Goal: Information Seeking & Learning: Learn about a topic

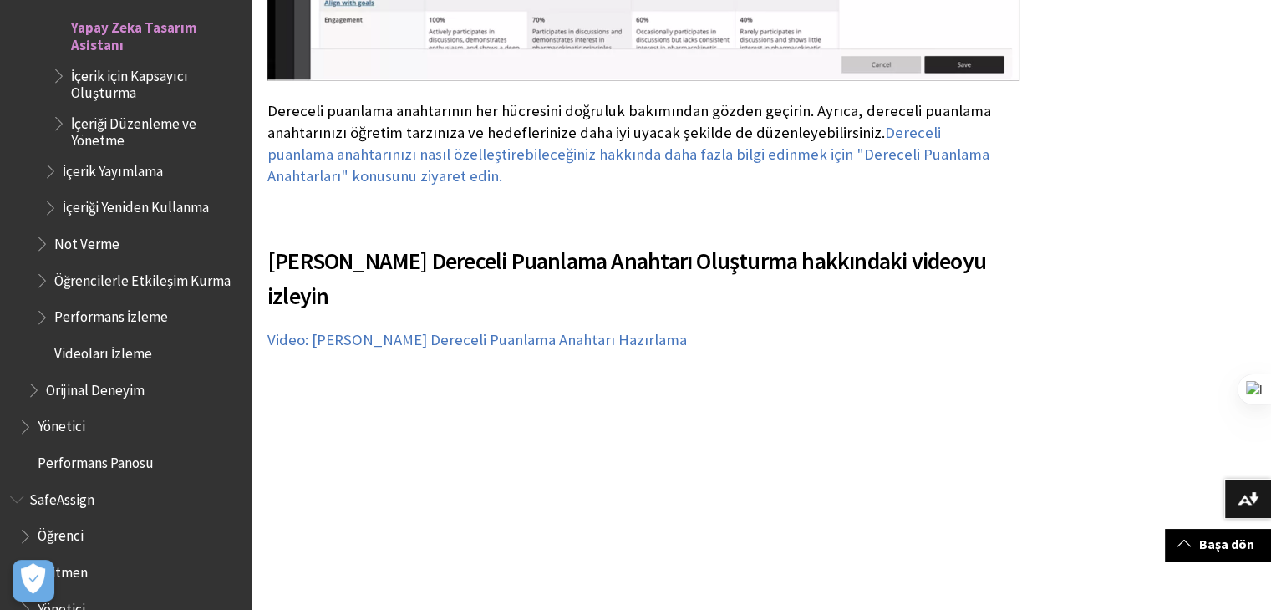
scroll to position [9860, 0]
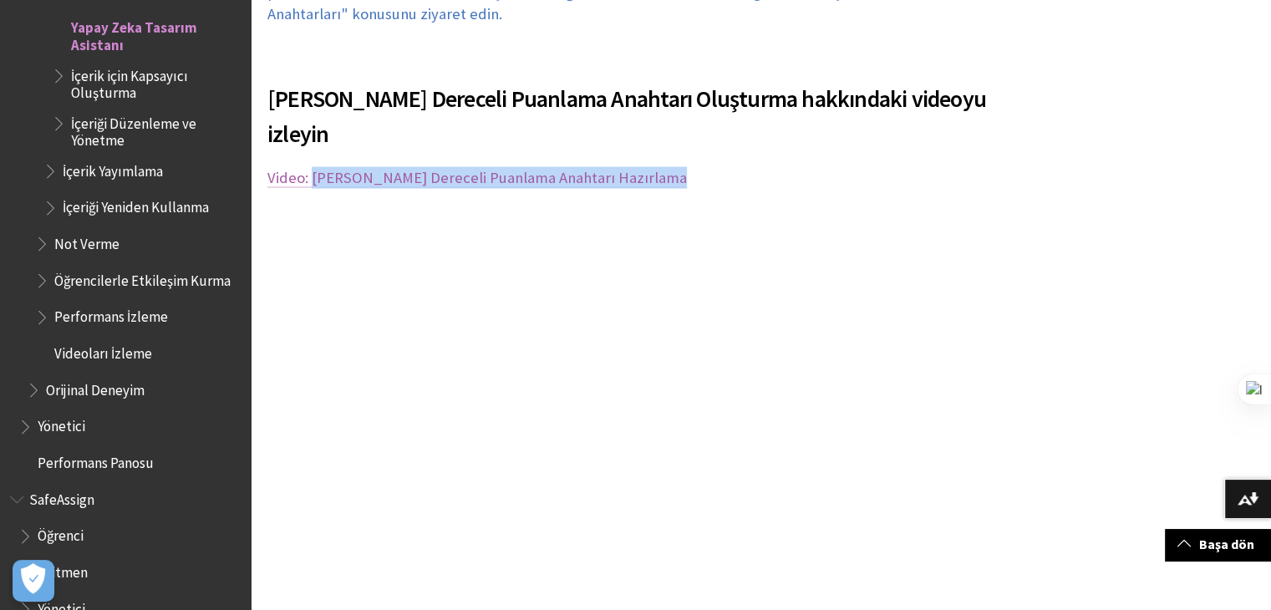
drag, startPoint x: 674, startPoint y: 158, endPoint x: 313, endPoint y: 150, distance: 361.9
click at [313, 167] on p "Video: [PERSON_NAME] Dereceli Puanlama Anahtarı Hazırlama" at bounding box center [637, 178] width 740 height 22
copy link "[PERSON_NAME] Dereceli Puanlama Anahtarı Hazırlama"
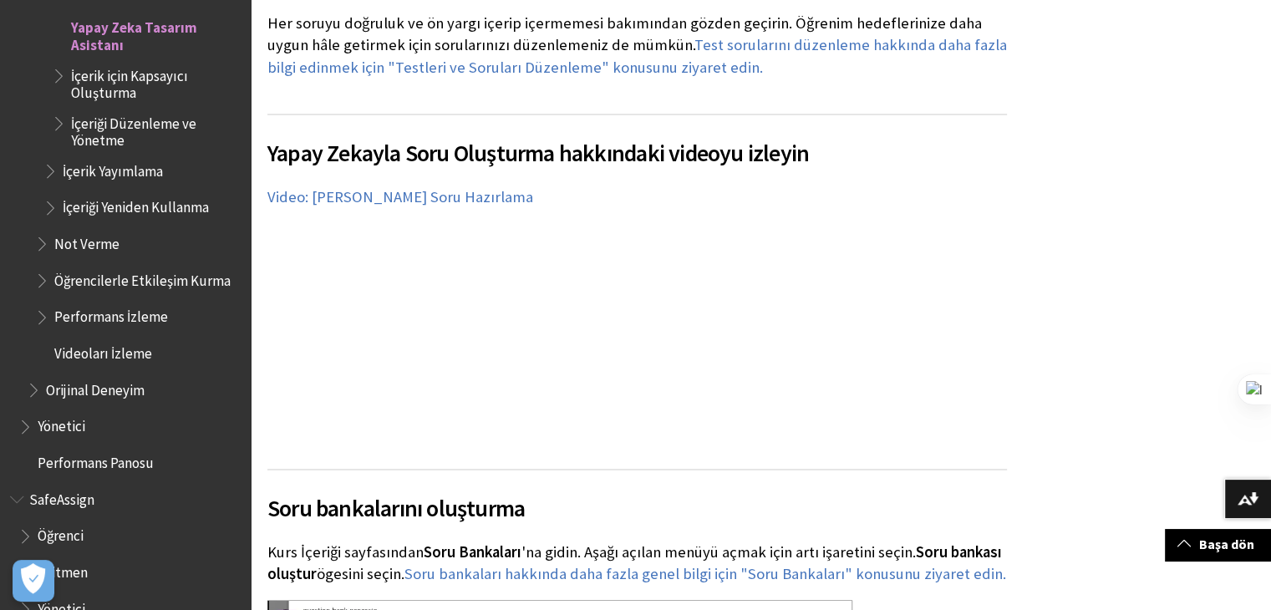
scroll to position [15960, 0]
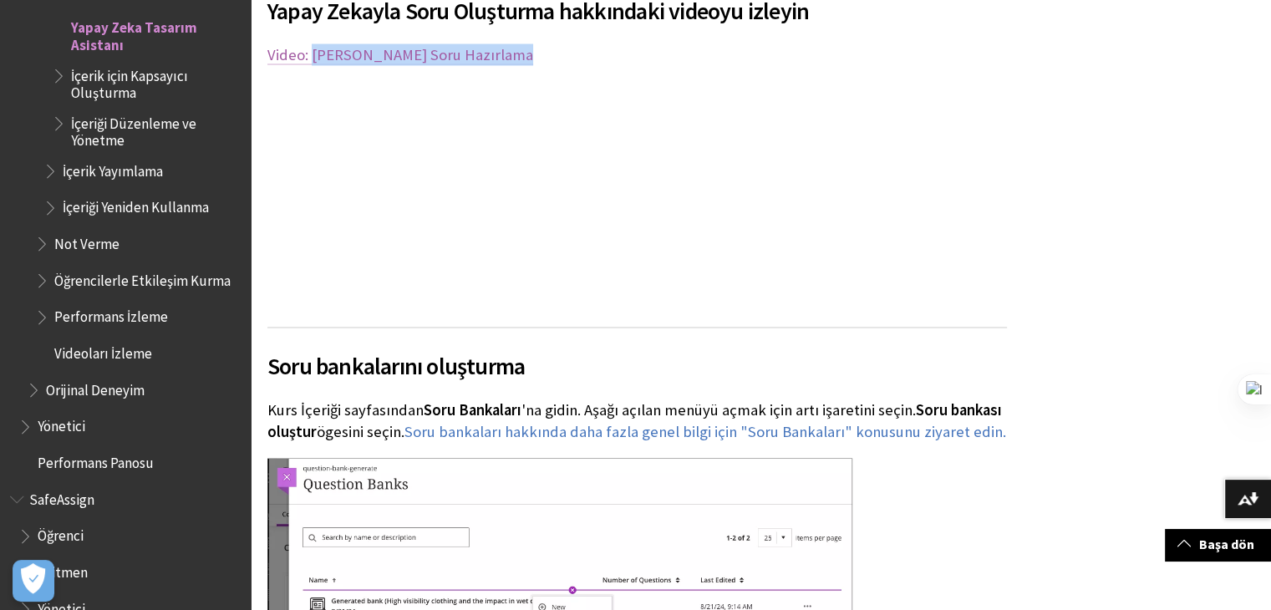
drag, startPoint x: 531, startPoint y: 31, endPoint x: 312, endPoint y: 33, distance: 219.8
click at [312, 44] on p "Video: [PERSON_NAME] Soru Hazırlama" at bounding box center [637, 55] width 740 height 22
copy link "Yapay Zekayla Soru Hazırlama"
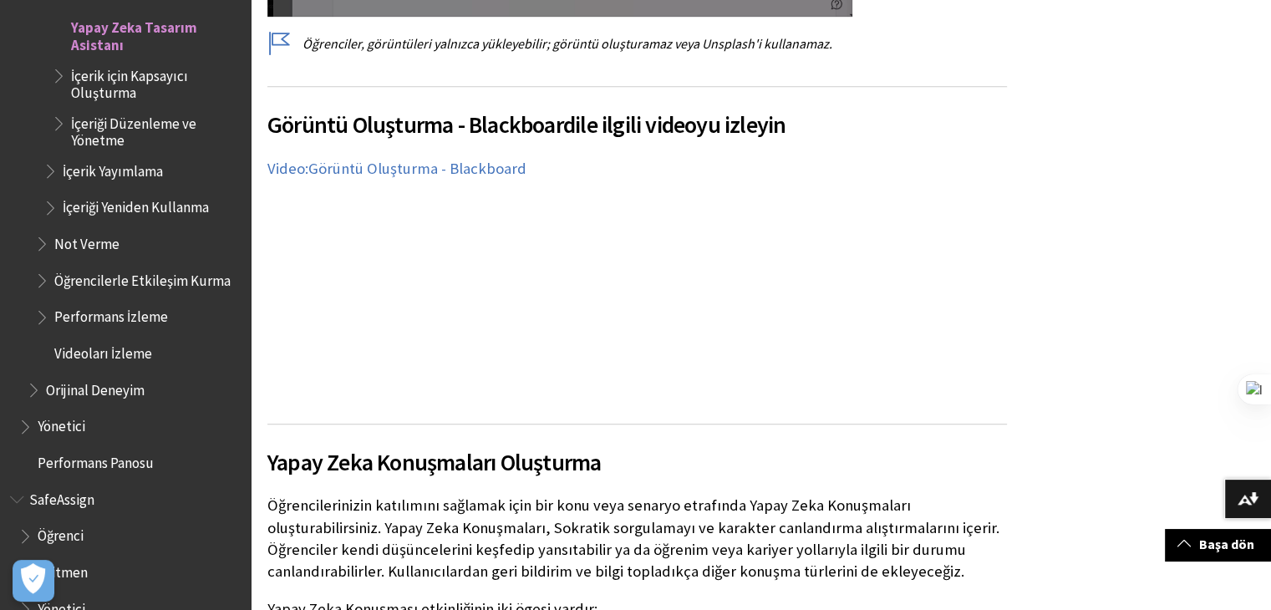
scroll to position [19971, 0]
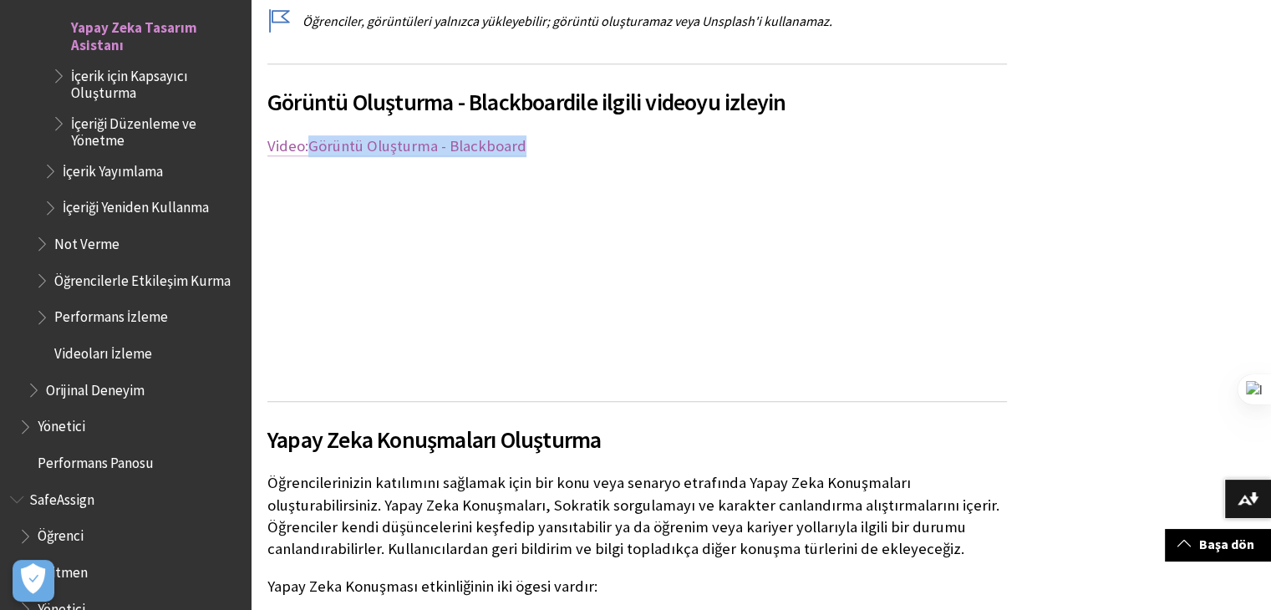
drag, startPoint x: 542, startPoint y: 127, endPoint x: 311, endPoint y: 126, distance: 231.5
click at [311, 135] on p "Video: Görüntü Oluşturma - Blackboard" at bounding box center [637, 146] width 740 height 22
copy span "Görüntü Oluşturma - Blackboard"
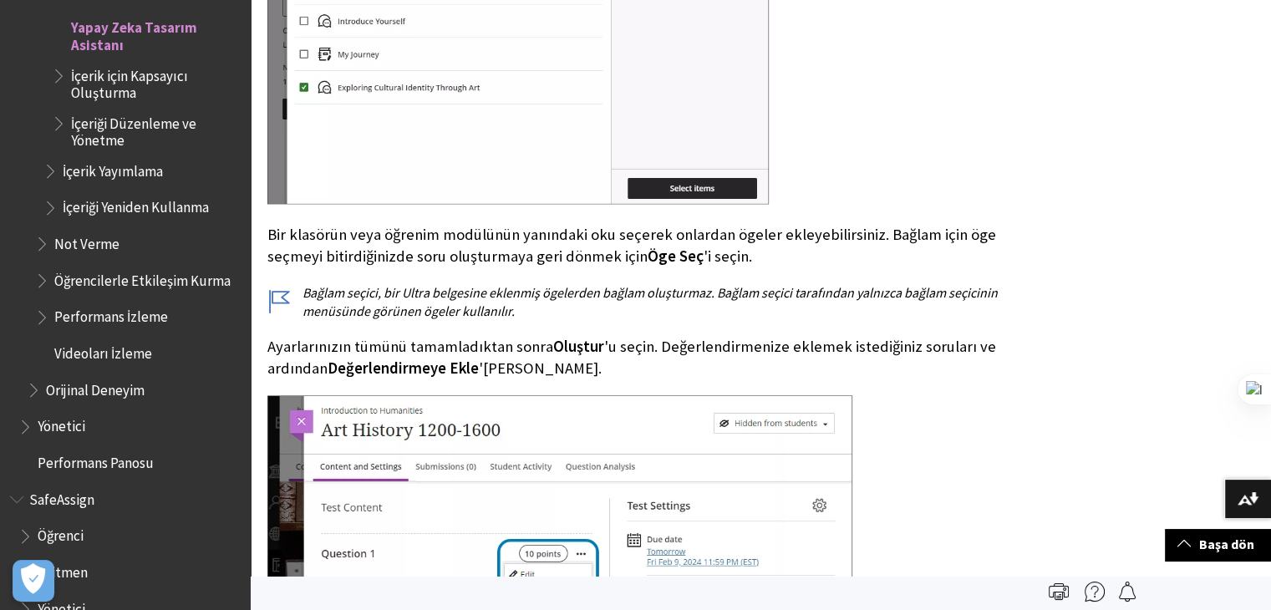
scroll to position [0, 0]
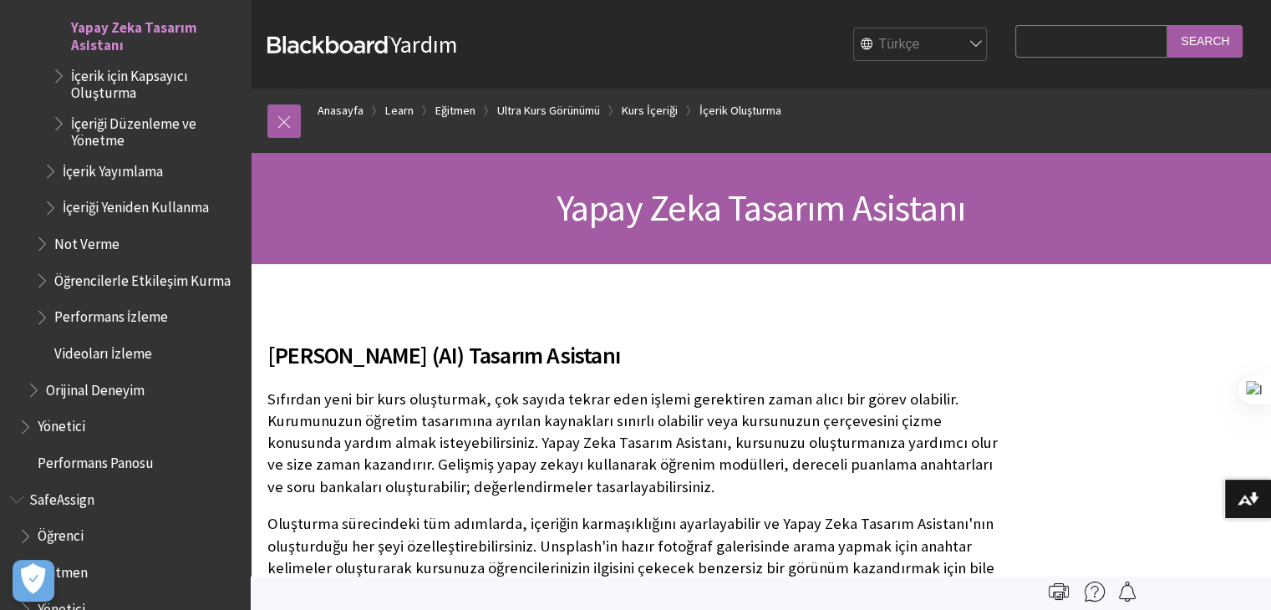
drag, startPoint x: 956, startPoint y: 43, endPoint x: 929, endPoint y: 58, distance: 30.7
click at [956, 43] on select "English عربية Català Cymraeg Deutsch Español Suomi Français עברית Italiano 日本語 …" at bounding box center [921, 44] width 134 height 33
select select "/Learn/Instructor/Ultra/Course_Content/Create_Content/AI_Design_Assistant"
click at [854, 28] on select "English عربية Català Cymraeg Deutsch Español Suomi Français עברית Italiano 日本語 …" at bounding box center [921, 44] width 134 height 33
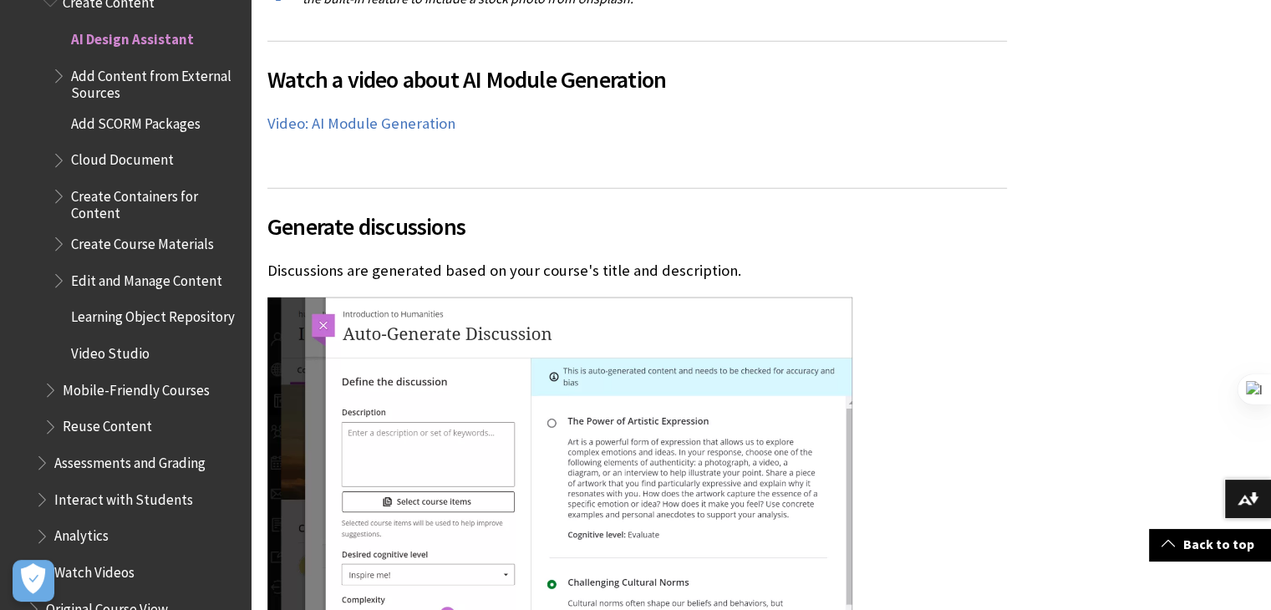
scroll to position [2544, 0]
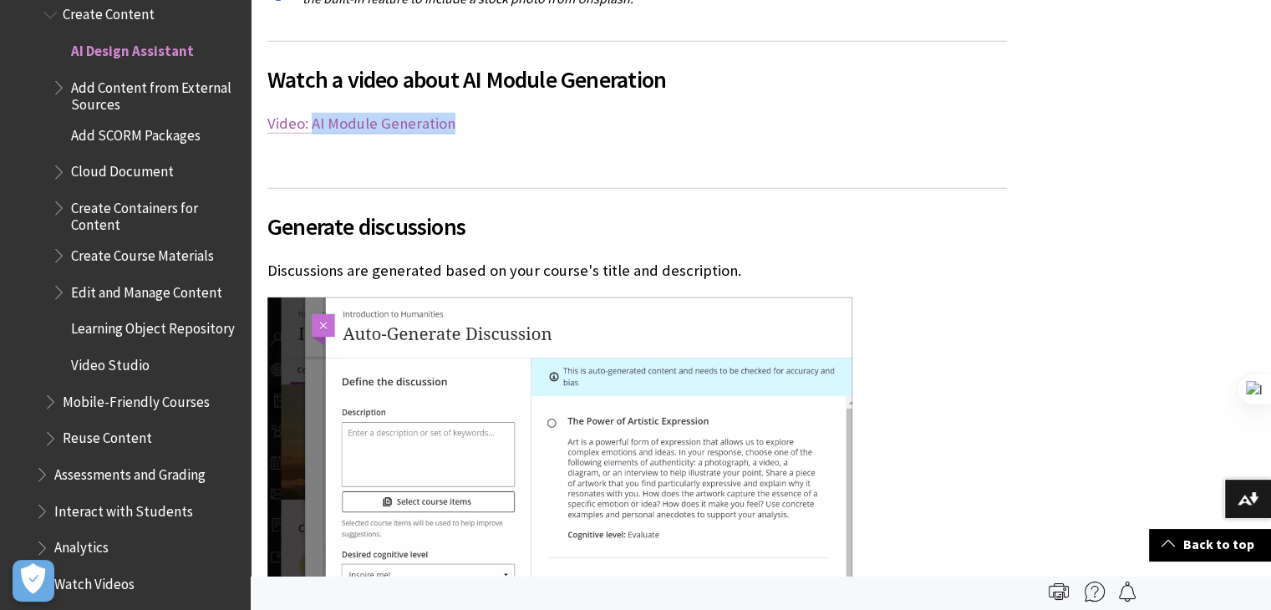
drag, startPoint x: 476, startPoint y: 104, endPoint x: 311, endPoint y: 99, distance: 165.5
click at [311, 113] on p "Video: AI Module Generation" at bounding box center [637, 124] width 740 height 22
copy link "AI Module Generation"
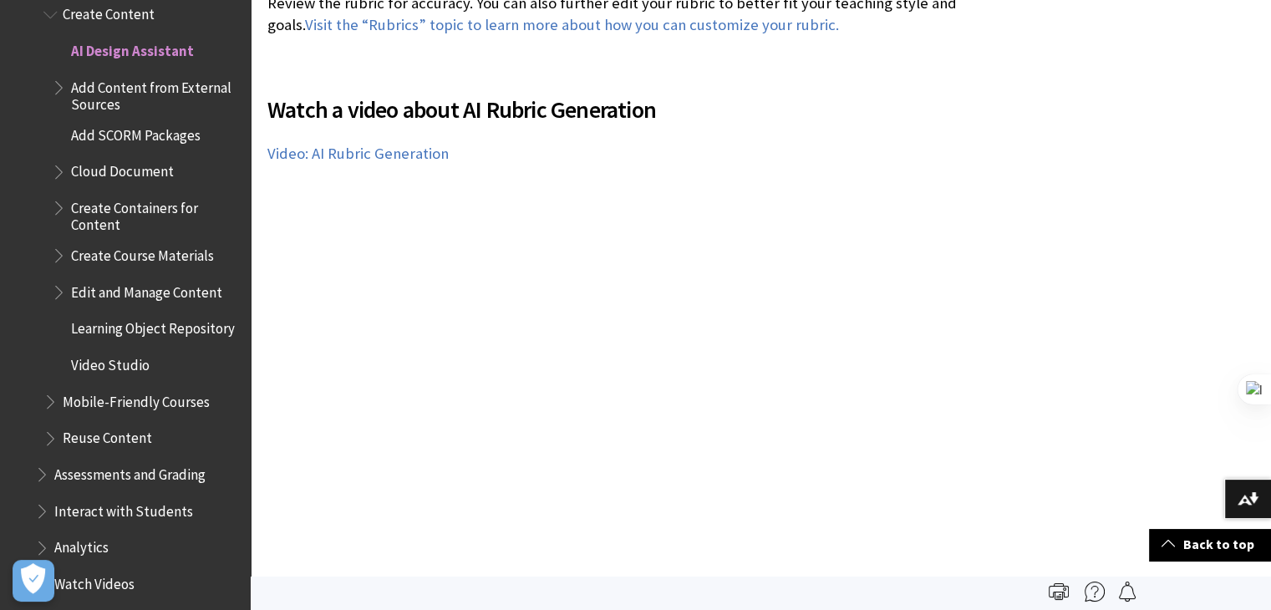
scroll to position [9024, 0]
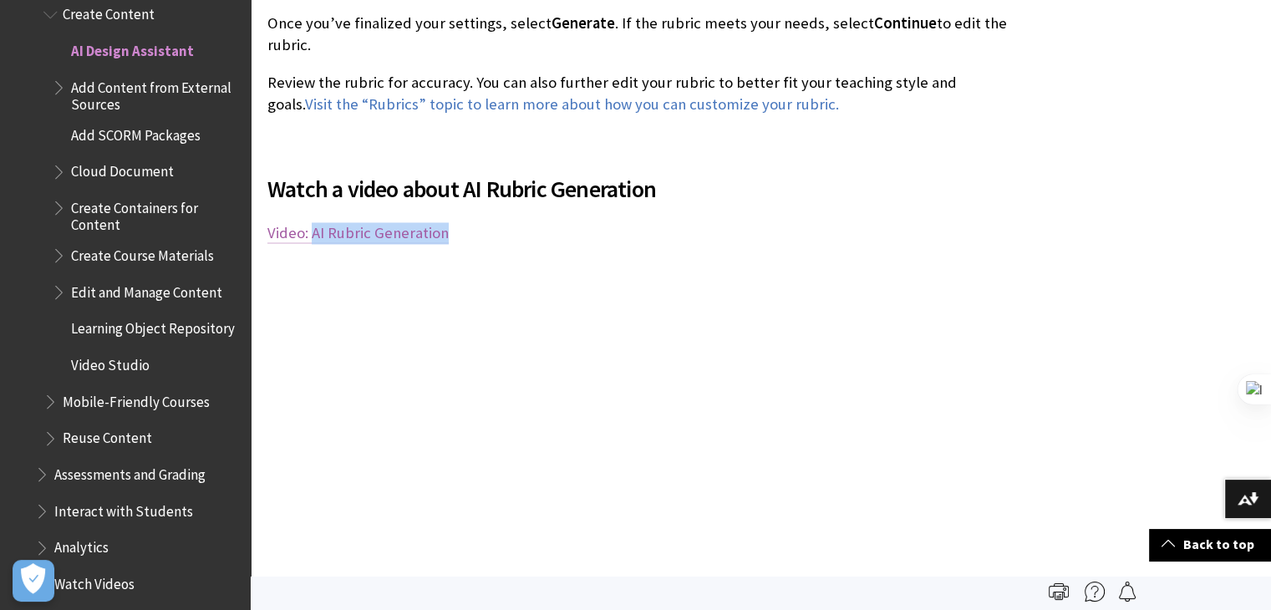
drag, startPoint x: 458, startPoint y: 215, endPoint x: 313, endPoint y: 221, distance: 145.5
click at [313, 222] on p "Video: AI Rubric Generation" at bounding box center [637, 233] width 740 height 22
copy link "AI Rubric Generation"
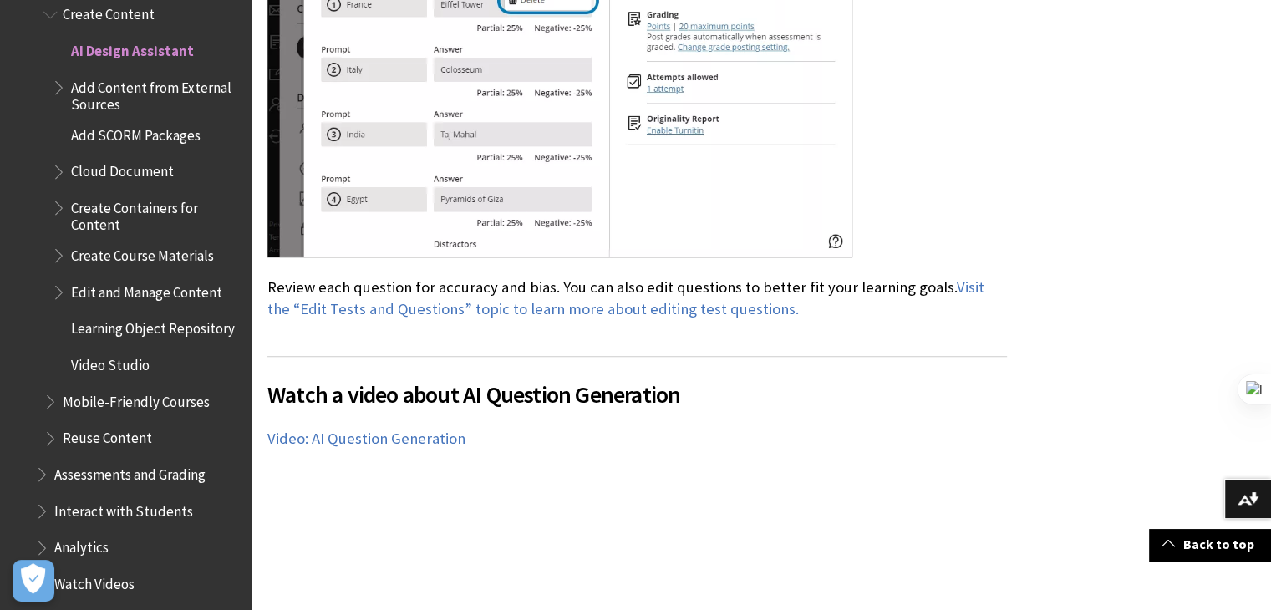
scroll to position [13871, 0]
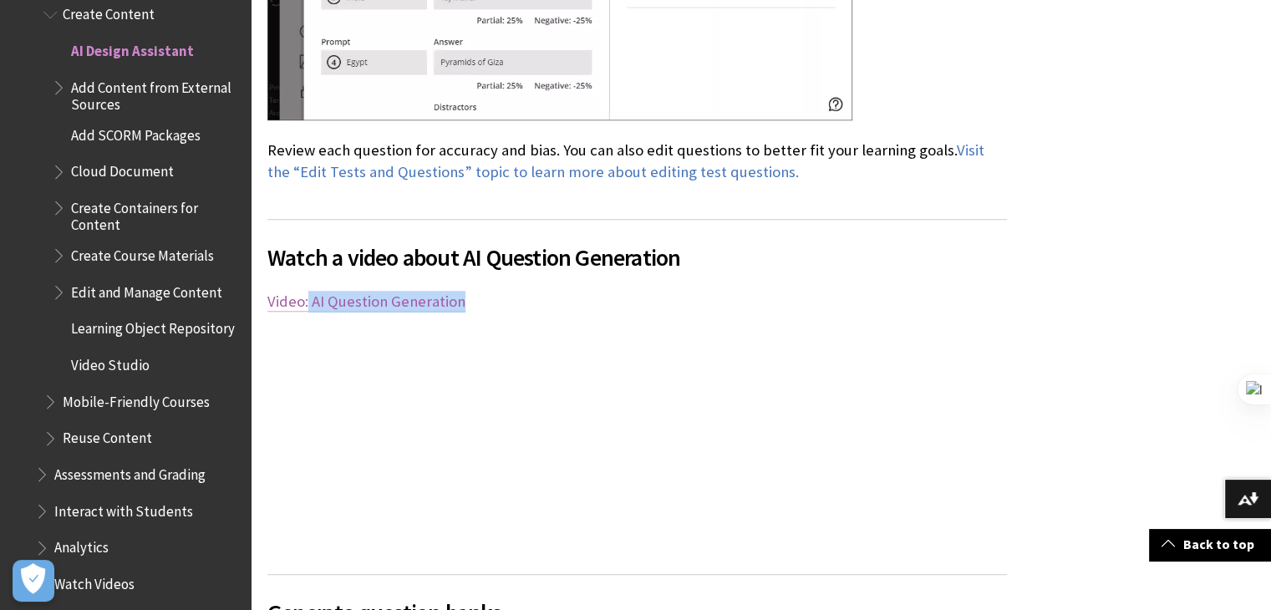
drag, startPoint x: 484, startPoint y: 263, endPoint x: 320, endPoint y: 254, distance: 164.0
click at [310, 248] on div "Watch a video about AI Question Generation The following narrated video provide…" at bounding box center [637, 386] width 740 height 335
copy link "AI Question Generation"
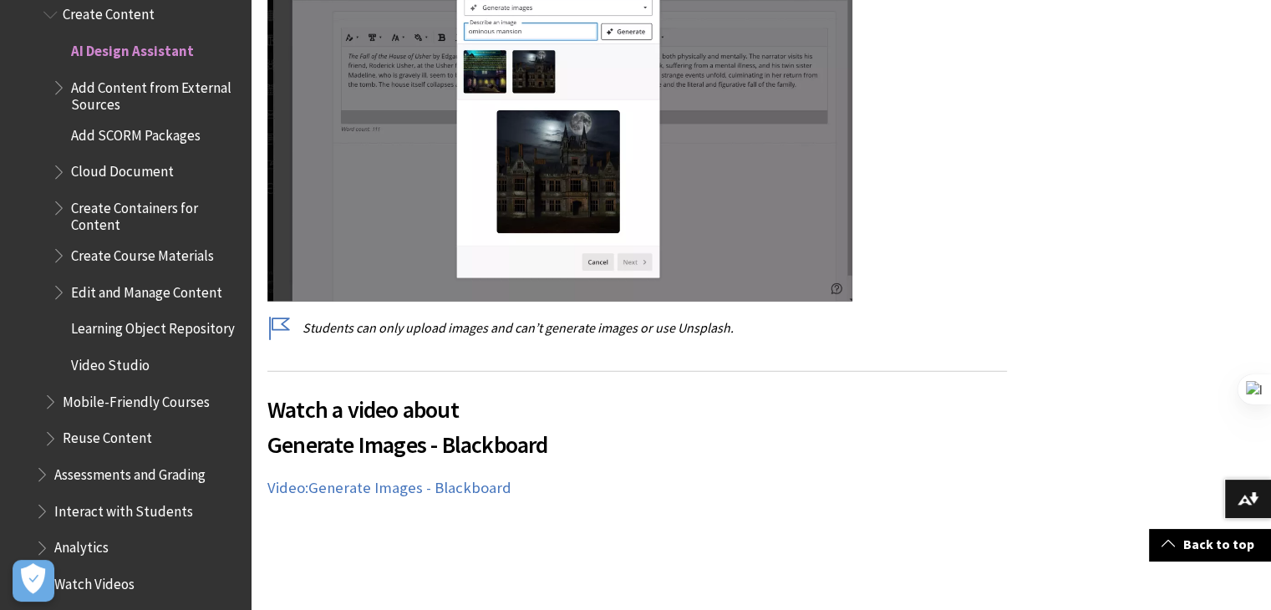
scroll to position [17631, 0]
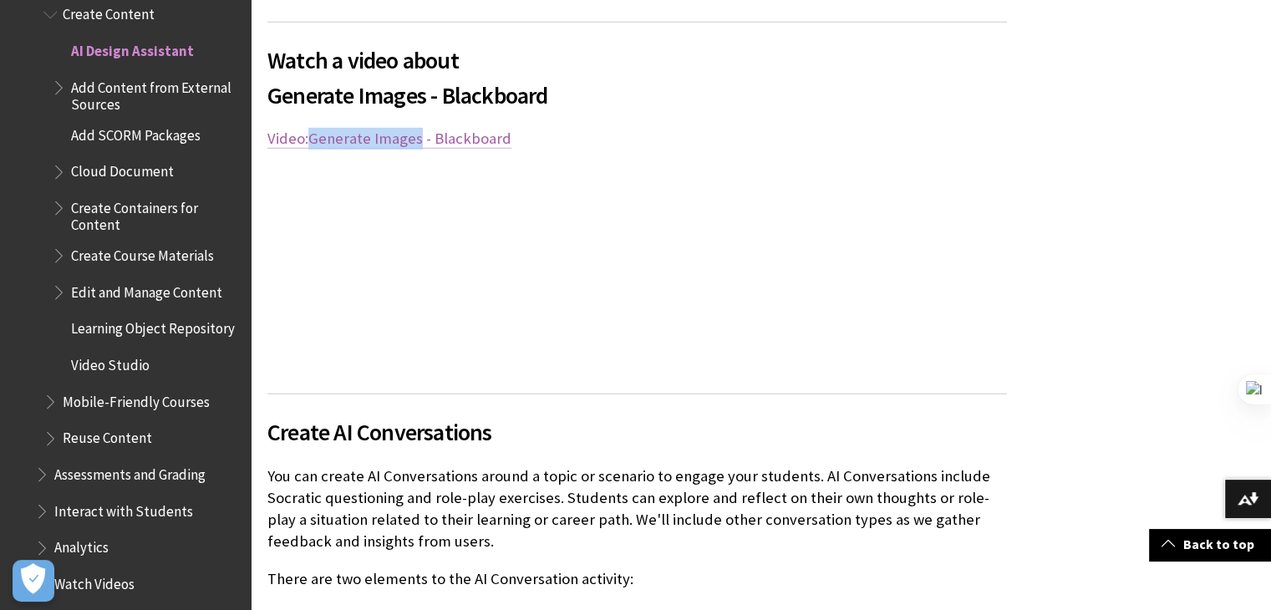
drag, startPoint x: 307, startPoint y: 86, endPoint x: 418, endPoint y: 101, distance: 112.1
click at [418, 101] on div "Watch a video about Generate Images - Blackboard The following narrated video p…" at bounding box center [637, 198] width 740 height 352
copy link "Generate Images"
